Goal: Communication & Community: Answer question/provide support

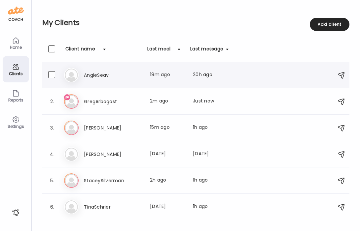
click at [113, 76] on h3 "AngieSeay" at bounding box center [113, 75] width 58 height 8
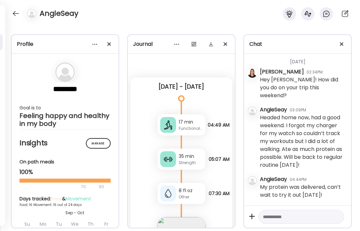
scroll to position [80529, 0]
click at [294, 217] on textarea at bounding box center [295, 217] width 65 height 8
type textarea "*"
type textarea "**********"
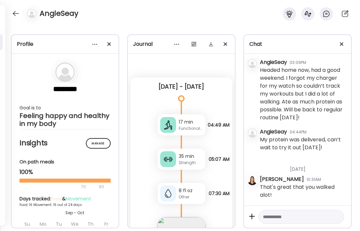
scroll to position [80576, 0]
click at [294, 217] on textarea at bounding box center [295, 217] width 65 height 8
type textarea "**********"
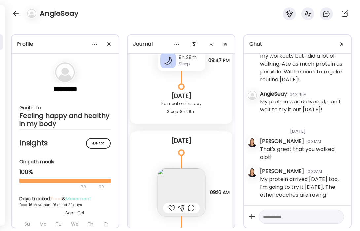
scroll to position [9348, 0]
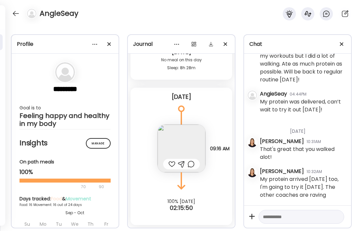
click at [179, 145] on img at bounding box center [181, 149] width 48 height 48
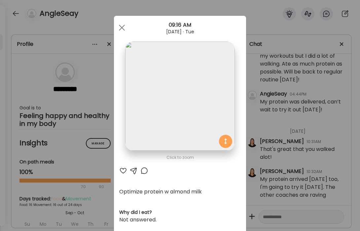
click at [123, 171] on div at bounding box center [123, 171] width 8 height 8
click at [134, 172] on div at bounding box center [134, 171] width 8 height 8
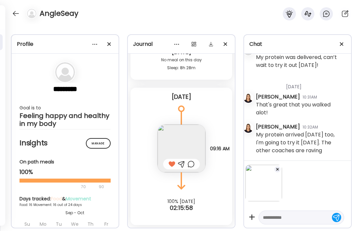
scroll to position [80659, 0]
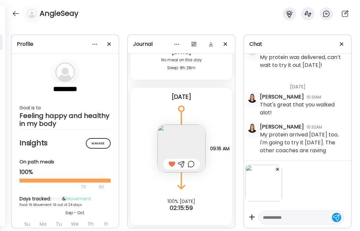
click at [296, 218] on textarea at bounding box center [295, 218] width 65 height 8
type textarea "**********"
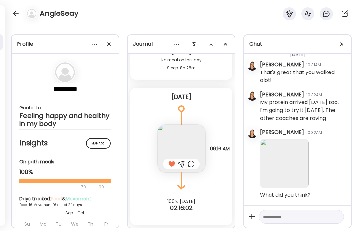
scroll to position [80692, 0]
click at [16, 13] on div at bounding box center [16, 13] width 11 height 11
